Goal: Transaction & Acquisition: Subscribe to service/newsletter

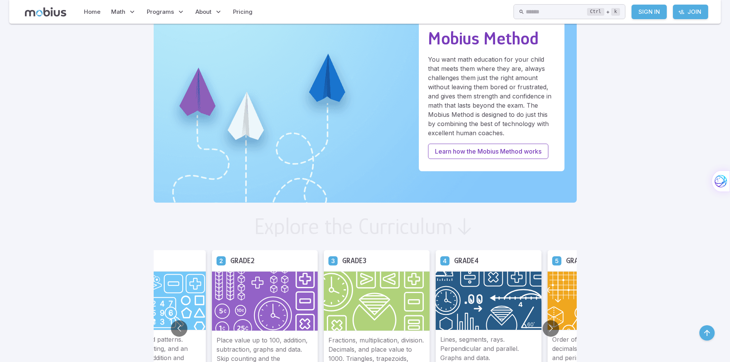
scroll to position [306, 0]
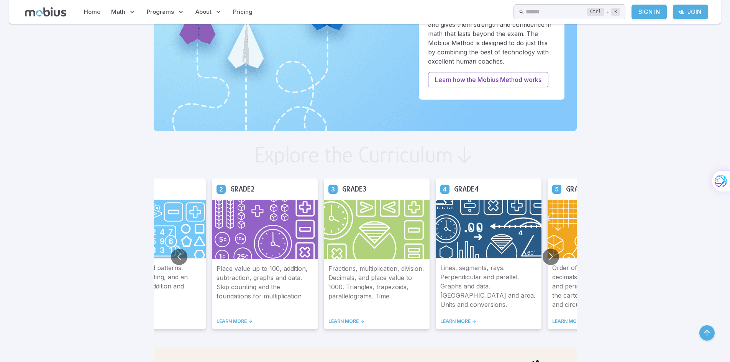
click at [518, 255] on img at bounding box center [489, 229] width 106 height 59
click at [461, 183] on h5 "Grade 4" at bounding box center [466, 189] width 25 height 12
click at [482, 201] on img at bounding box center [489, 229] width 106 height 59
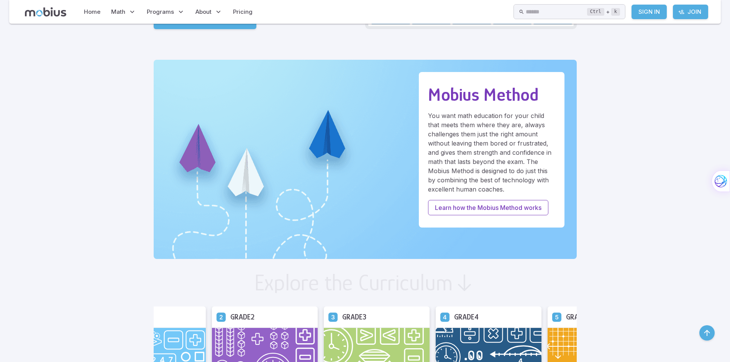
scroll to position [77, 0]
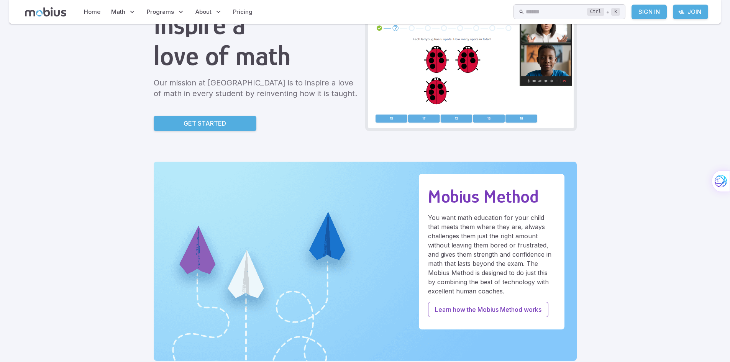
click at [230, 111] on div "Mobius Math Academy Inspire a love of math Our mission at Mobius Math Academy i…" at bounding box center [256, 60] width 205 height 142
click at [229, 121] on link "Get Started" at bounding box center [205, 123] width 103 height 15
